Goal: Check status

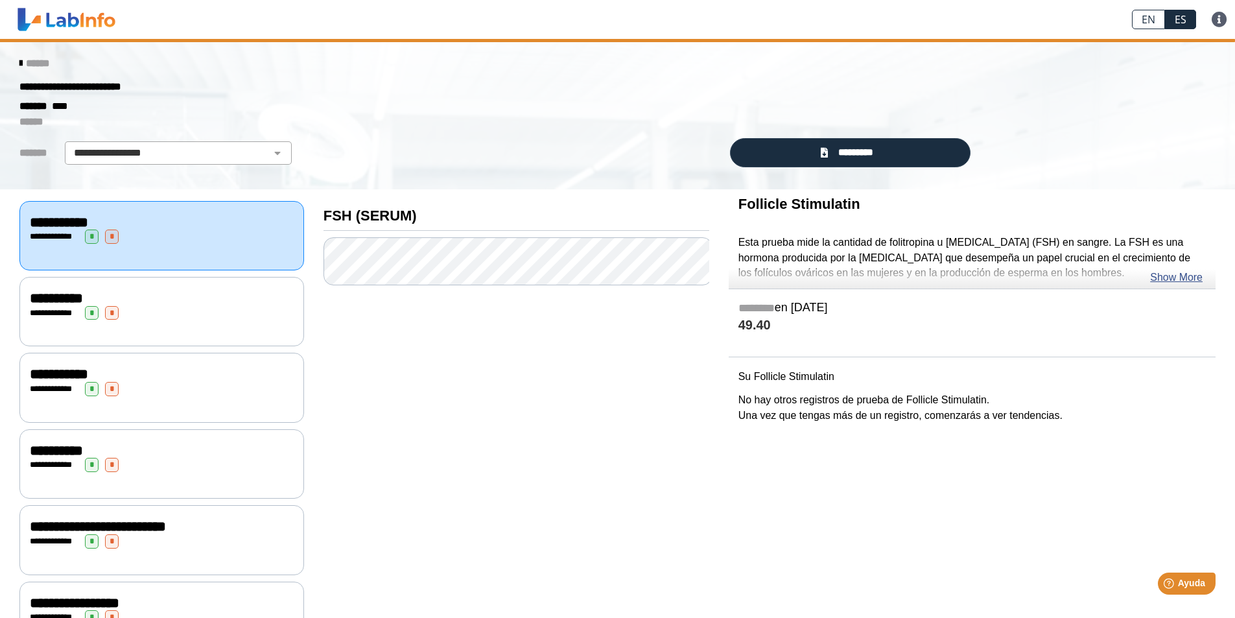
click at [102, 244] on div "**********" at bounding box center [161, 235] width 285 height 69
click at [166, 519] on span "**********" at bounding box center [98, 526] width 136 height 14
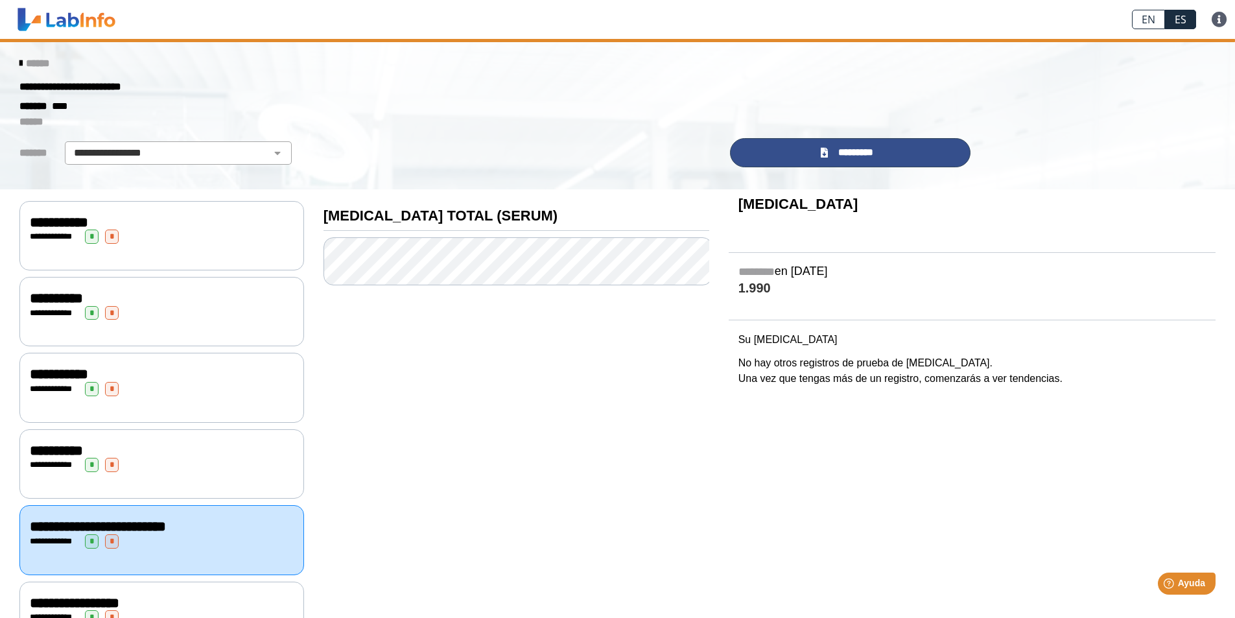
click at [841, 156] on span "*********" at bounding box center [855, 152] width 47 height 15
